Goal: Task Accomplishment & Management: Complete application form

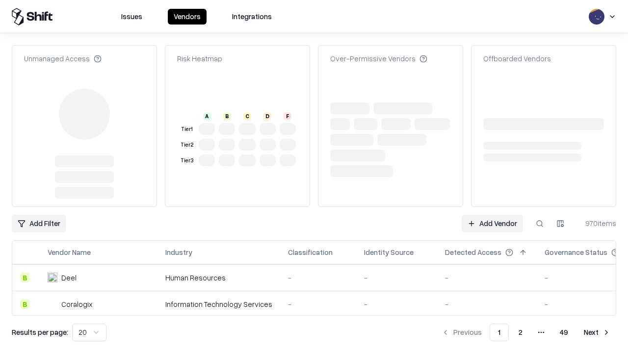
click at [492, 215] on link "Add Vendor" at bounding box center [492, 224] width 61 height 18
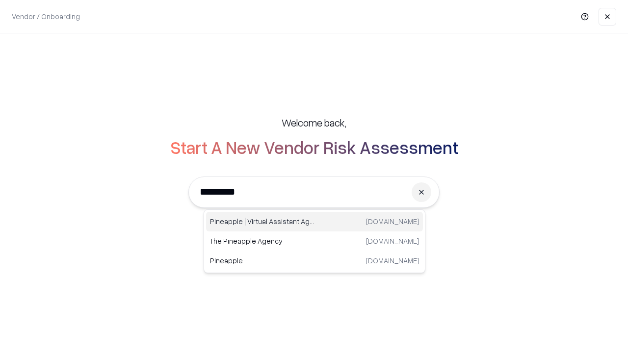
click at [315, 222] on div "Pineapple | Virtual Assistant Agency [DOMAIN_NAME]" at bounding box center [314, 222] width 217 height 20
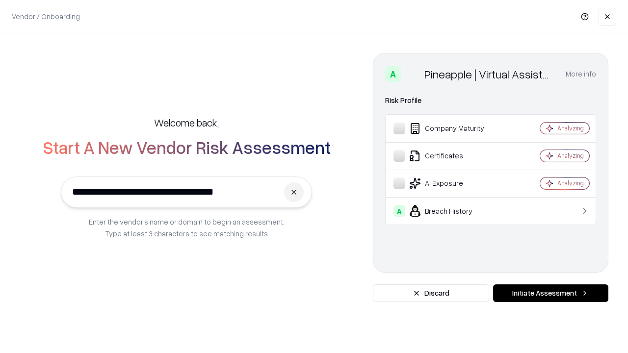
type input "**********"
click at [551, 293] on button "Initiate Assessment" at bounding box center [550, 294] width 115 height 18
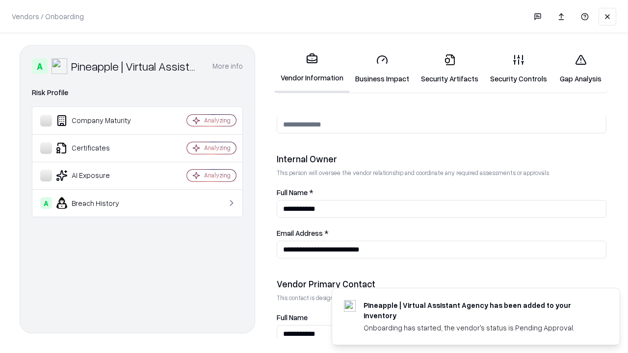
scroll to position [508, 0]
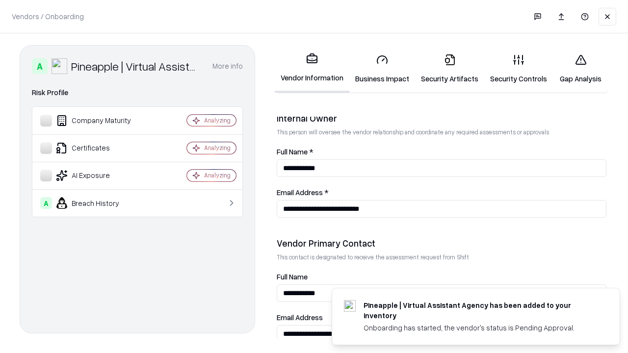
click at [382, 69] on link "Business Impact" at bounding box center [382, 69] width 66 height 46
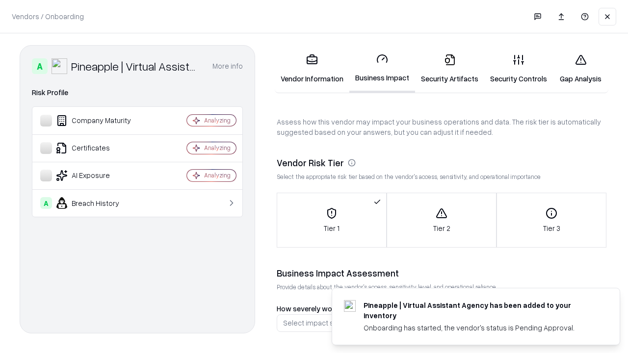
click at [449, 69] on link "Security Artifacts" at bounding box center [449, 69] width 69 height 46
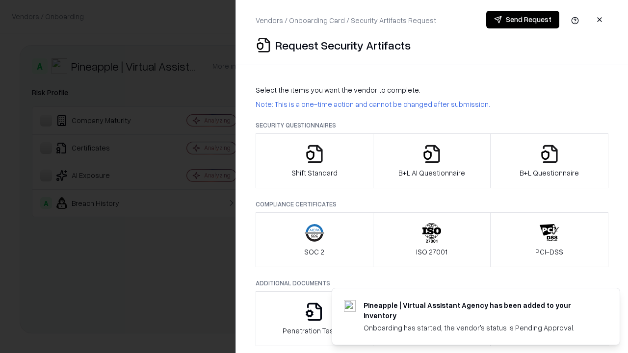
click at [314, 161] on icon "button" at bounding box center [315, 154] width 20 height 20
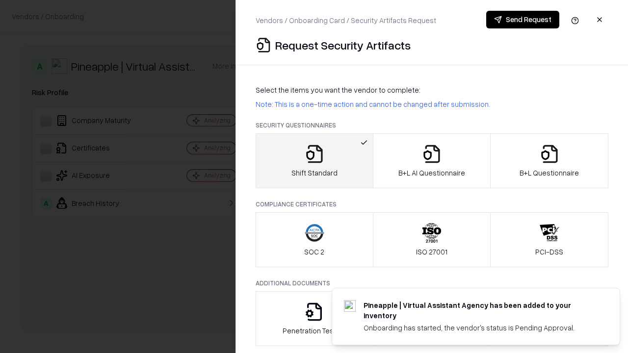
click at [523, 20] on button "Send Request" at bounding box center [522, 20] width 73 height 18
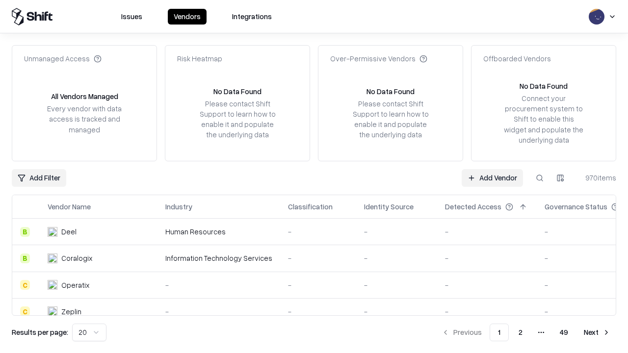
click at [540, 178] on button at bounding box center [540, 178] width 18 height 18
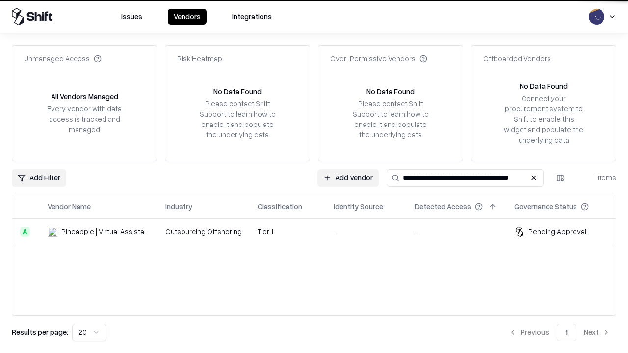
type input "**********"
click at [320, 232] on td "Tier 1" at bounding box center [288, 232] width 76 height 26
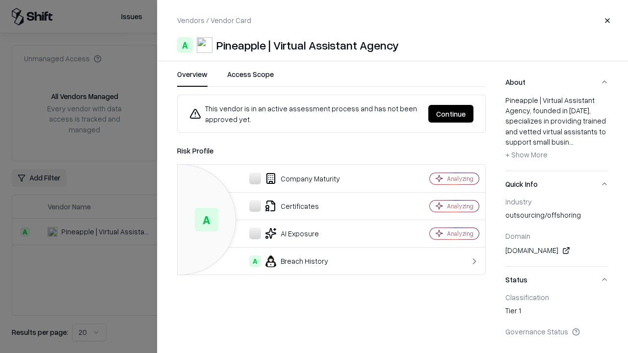
click at [451, 114] on button "Continue" at bounding box center [450, 114] width 45 height 18
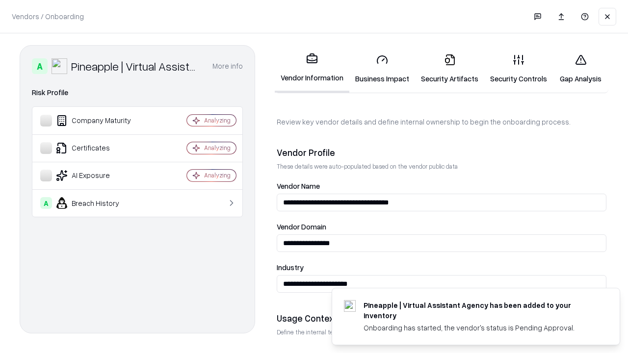
click at [449, 69] on link "Security Artifacts" at bounding box center [449, 69] width 69 height 46
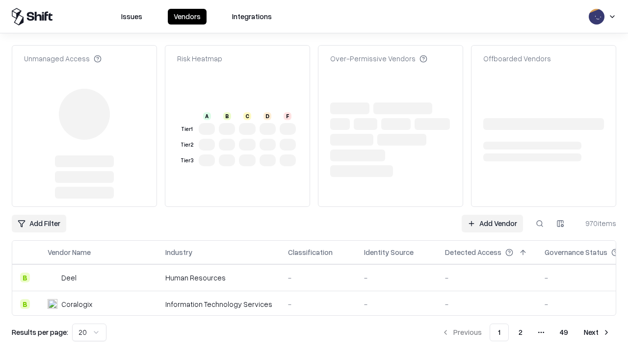
click at [492, 224] on link "Add Vendor" at bounding box center [492, 224] width 61 height 18
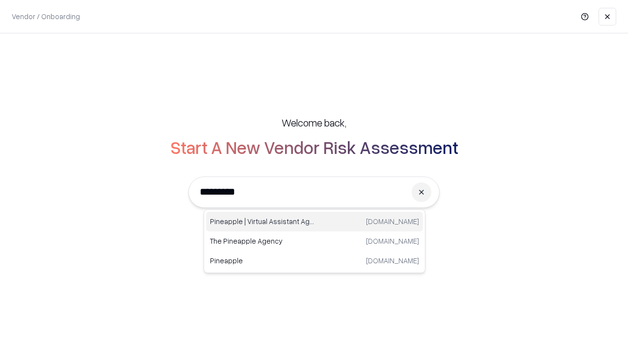
click at [315, 222] on div "Pineapple | Virtual Assistant Agency trypineapple.com" at bounding box center [314, 222] width 217 height 20
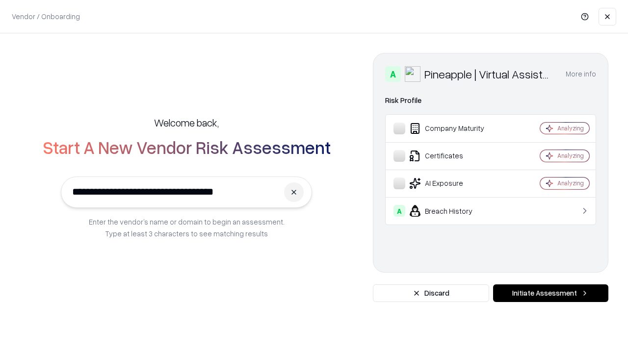
type input "**********"
click at [551, 293] on button "Initiate Assessment" at bounding box center [550, 294] width 115 height 18
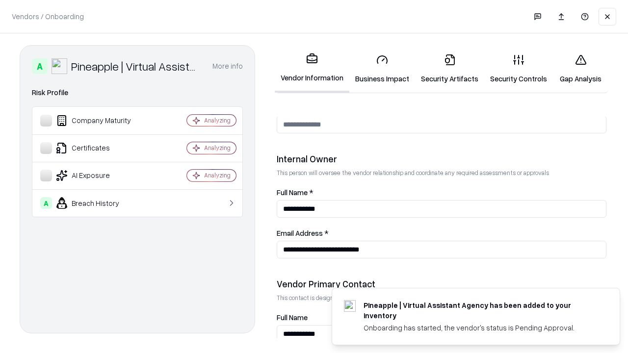
scroll to position [508, 0]
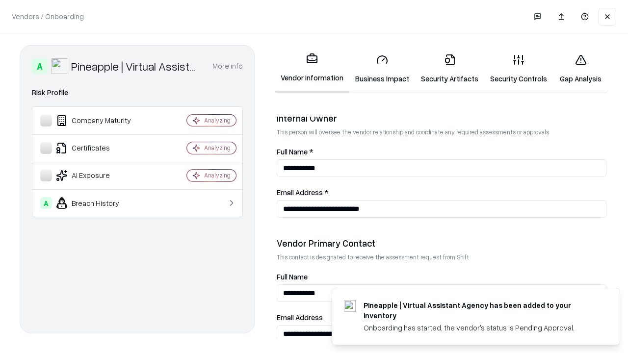
click at [580, 69] on link "Gap Analysis" at bounding box center [580, 69] width 55 height 46
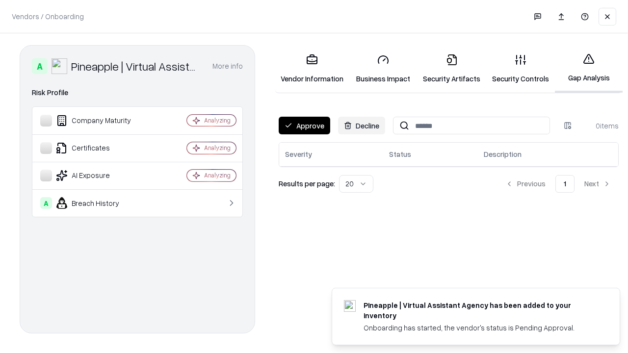
click at [304, 126] on button "Approve" at bounding box center [305, 126] width 52 height 18
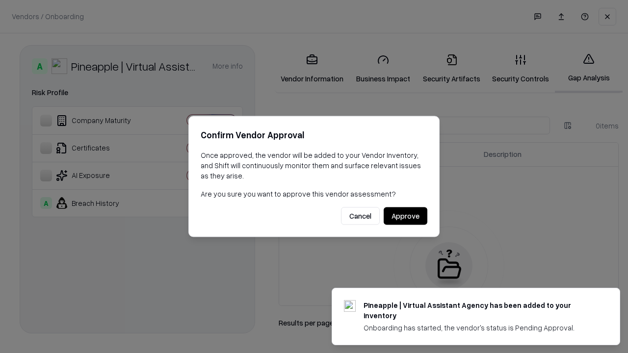
click at [405, 216] on button "Approve" at bounding box center [406, 217] width 44 height 18
